Goal: Information Seeking & Learning: Learn about a topic

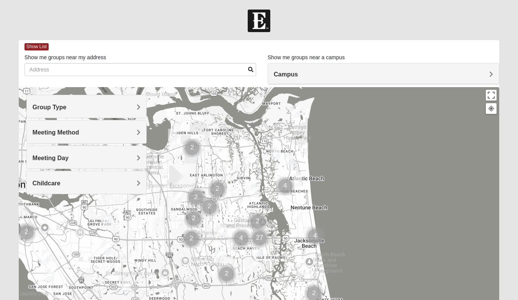
click at [115, 104] on h4 "Group Type" at bounding box center [87, 107] width 108 height 7
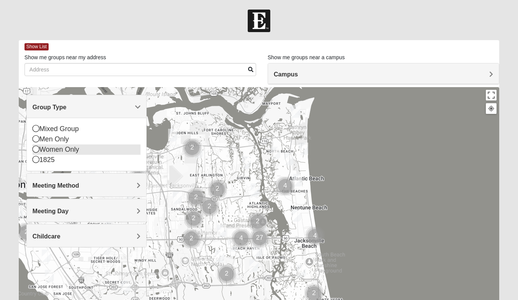
click at [60, 151] on div "Women Only" at bounding box center [87, 150] width 108 height 10
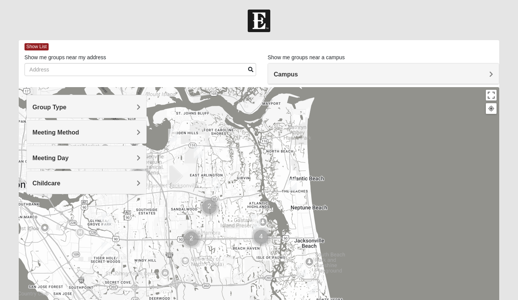
click at [261, 239] on img "Cluster of 4 groups" at bounding box center [260, 237] width 25 height 25
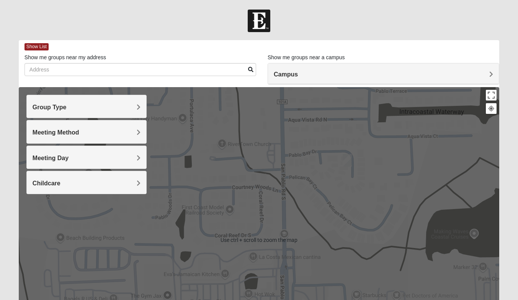
click at [126, 124] on div "Meeting Method" at bounding box center [86, 132] width 119 height 23
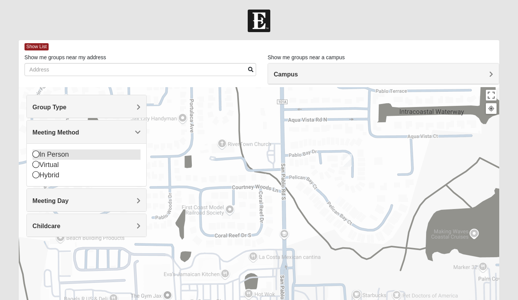
click at [55, 158] on div "In Person" at bounding box center [87, 155] width 108 height 10
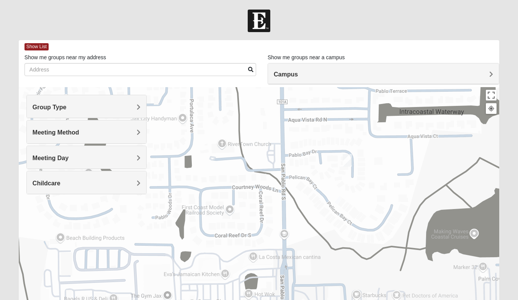
click at [72, 158] on h4 "Meeting Day" at bounding box center [87, 158] width 108 height 7
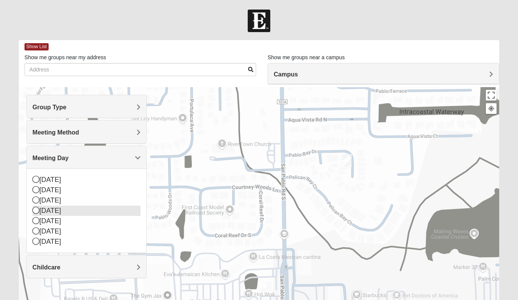
click at [56, 212] on div "[DATE]" at bounding box center [87, 211] width 108 height 10
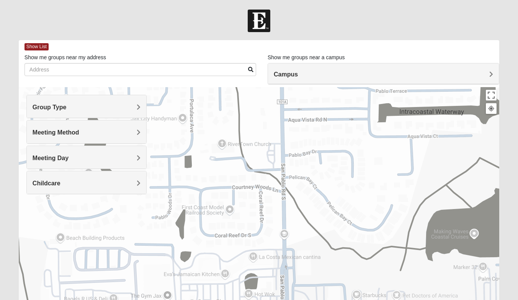
click at [304, 76] on h4 "Campus" at bounding box center [383, 74] width 219 height 7
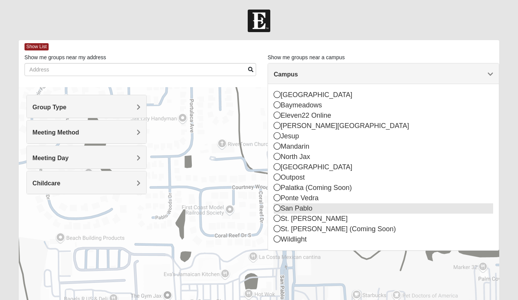
click at [298, 209] on div "San Pablo" at bounding box center [383, 209] width 219 height 10
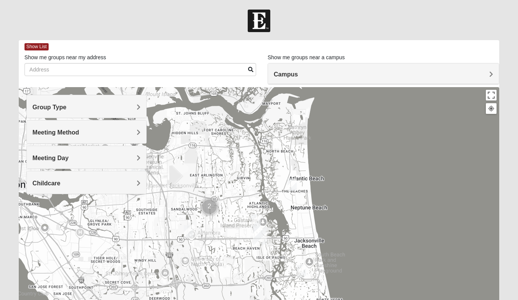
click at [255, 220] on img "Womens Kardon 32224" at bounding box center [255, 221] width 15 height 19
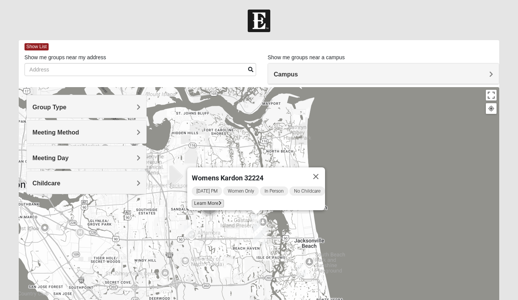
click at [207, 201] on span "Learn More" at bounding box center [208, 204] width 32 height 8
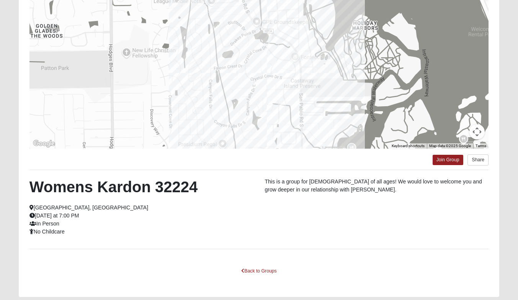
scroll to position [88, 0]
click at [266, 274] on link "Back to Groups" at bounding box center [258, 272] width 45 height 12
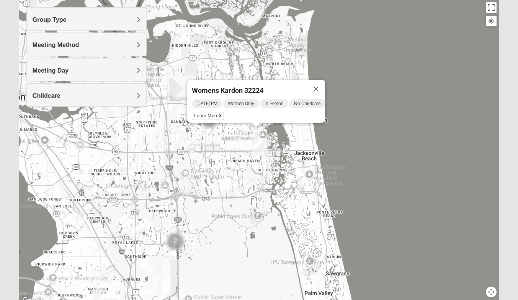
click at [302, 181] on img "Womens Doudna 32250" at bounding box center [301, 184] width 15 height 19
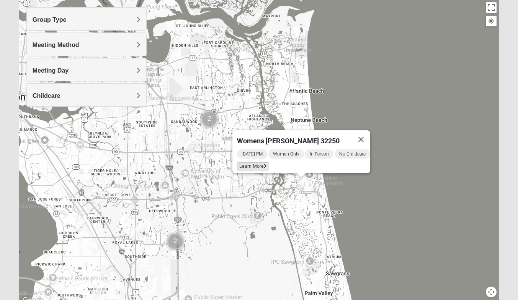
click at [250, 163] on span "Learn More" at bounding box center [253, 167] width 32 height 8
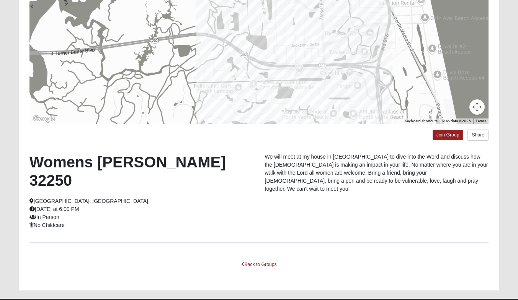
scroll to position [112, 0]
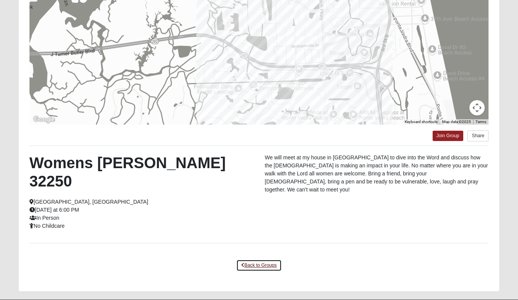
click at [259, 260] on link "Back to Groups" at bounding box center [258, 266] width 45 height 12
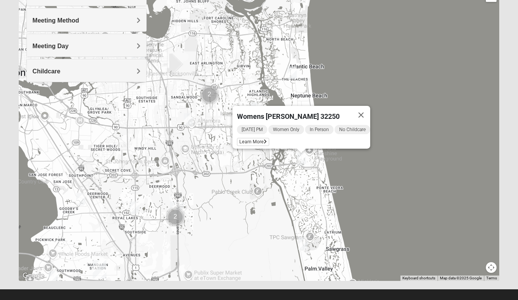
click at [212, 158] on div "Womens [PERSON_NAME] 32250 [DATE] PM Women Only In Person No Childcare Learn Mo…" at bounding box center [259, 128] width 480 height 306
click at [370, 111] on button "Close" at bounding box center [361, 115] width 18 height 18
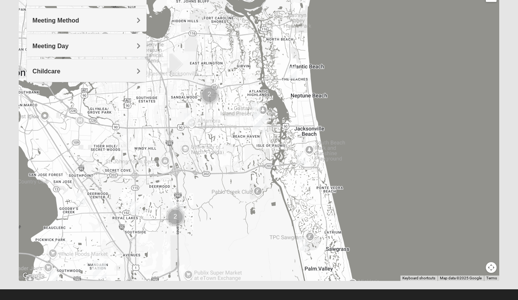
click at [184, 120] on img "Womens Campanella/Harnek 32246" at bounding box center [188, 119] width 15 height 19
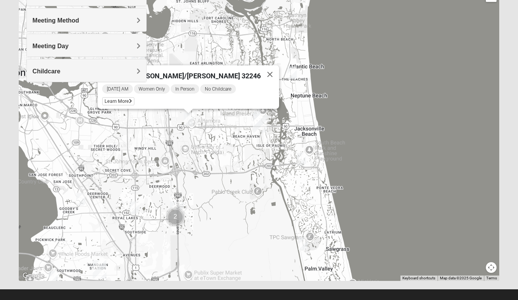
click at [257, 111] on img "San Pablo" at bounding box center [260, 123] width 20 height 24
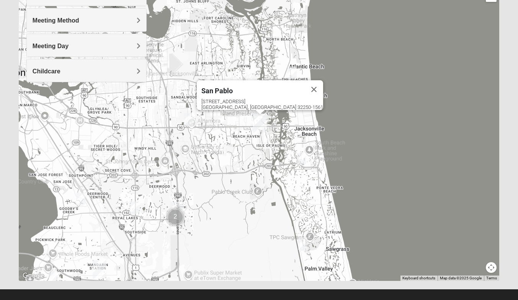
click at [253, 113] on img "San Pablo" at bounding box center [260, 123] width 20 height 24
click at [300, 163] on img "Womens Doudna 32250" at bounding box center [301, 159] width 15 height 19
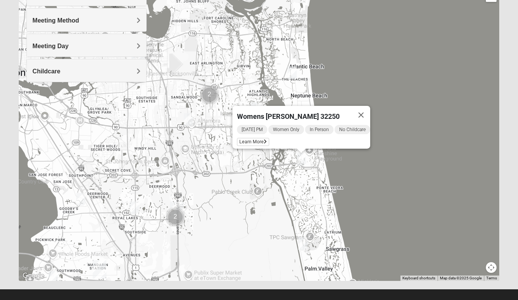
click at [207, 92] on img "Cluster of 2 groups" at bounding box center [209, 94] width 25 height 25
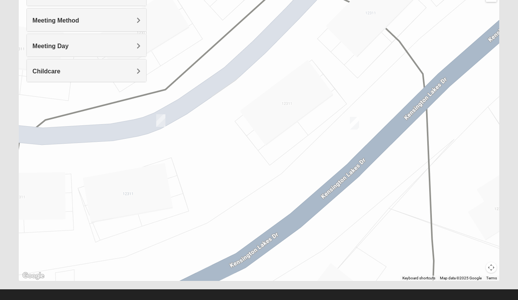
click at [355, 126] on img "Womens Vail 32246" at bounding box center [354, 123] width 15 height 19
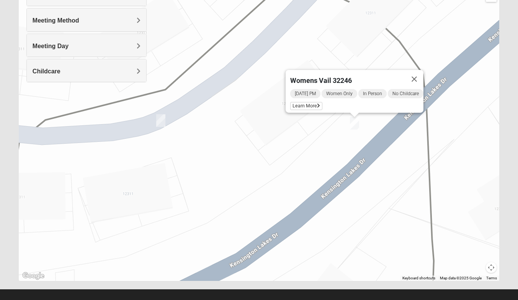
click at [160, 122] on img "Womens VanSickle 32225" at bounding box center [160, 120] width 15 height 19
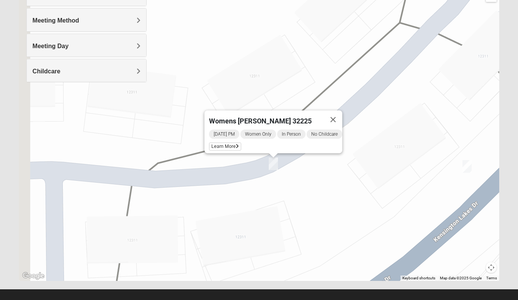
drag, startPoint x: 239, startPoint y: 52, endPoint x: 359, endPoint y: 98, distance: 128.4
click at [359, 98] on div "Womens [PERSON_NAME] 32225 [DATE] PM Women Only In Person No Childcare Learn Mo…" at bounding box center [259, 128] width 480 height 306
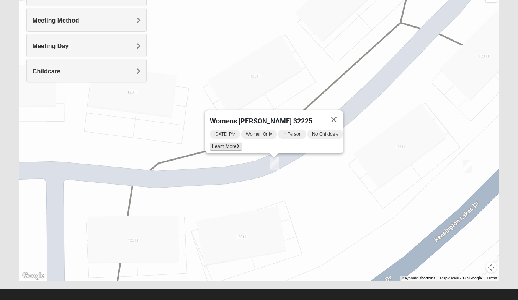
click at [217, 143] on span "Learn More" at bounding box center [226, 147] width 32 height 8
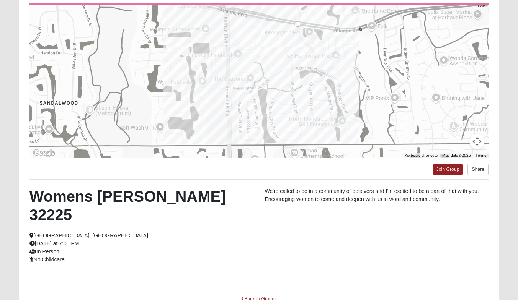
scroll to position [113, 0]
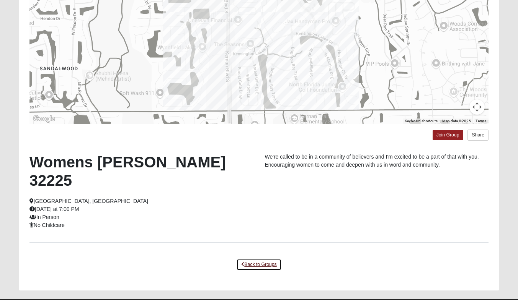
click at [261, 259] on link "Back to Groups" at bounding box center [258, 265] width 45 height 12
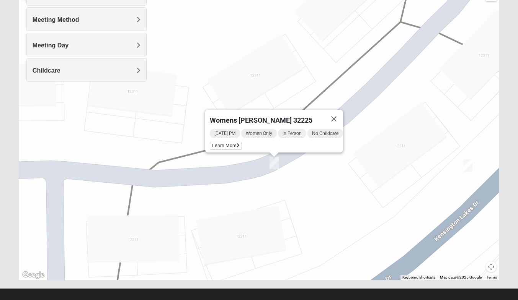
click at [470, 168] on img "Womens Vail 32246" at bounding box center [467, 166] width 15 height 19
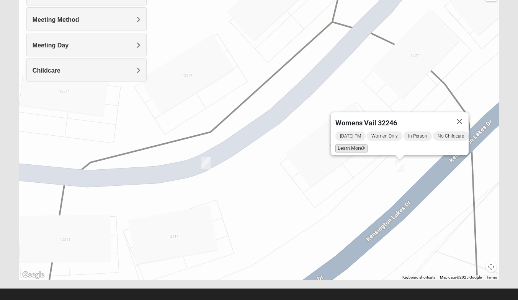
click at [337, 145] on span "Learn More" at bounding box center [351, 149] width 32 height 8
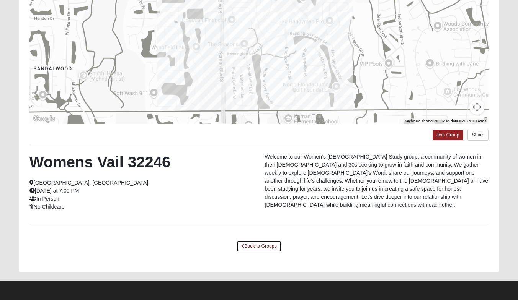
click at [252, 248] on link "Back to Groups" at bounding box center [258, 247] width 45 height 12
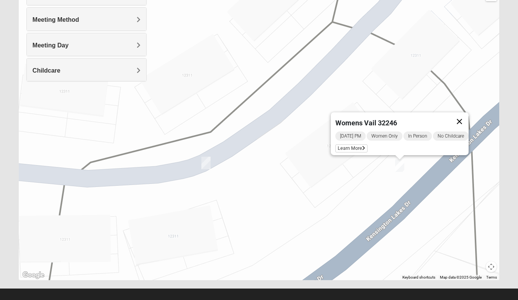
click at [468, 116] on button "Close" at bounding box center [459, 122] width 18 height 18
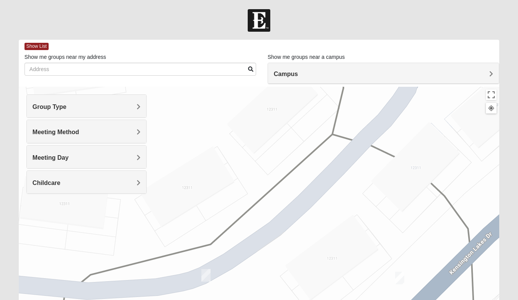
scroll to position [0, 0]
